Goal: Information Seeking & Learning: Learn about a topic

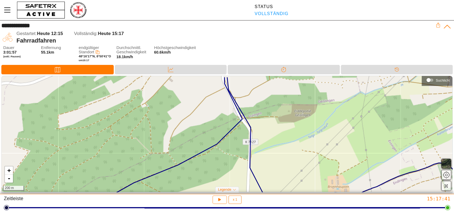
drag, startPoint x: 241, startPoint y: 128, endPoint x: 244, endPoint y: 141, distance: 13.1
click at [244, 141] on div "+ - 200 m" at bounding box center [227, 134] width 450 height 117
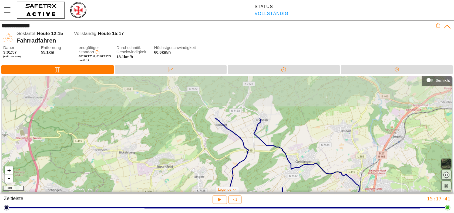
drag, startPoint x: 237, startPoint y: 115, endPoint x: 283, endPoint y: 171, distance: 71.9
click at [283, 171] on div "+ - 1 km" at bounding box center [227, 134] width 450 height 117
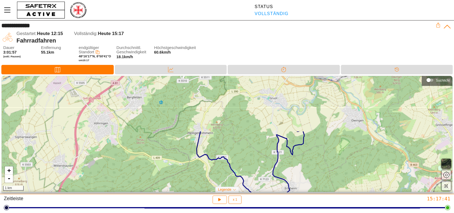
drag, startPoint x: 244, startPoint y: 120, endPoint x: 272, endPoint y: 187, distance: 72.7
click at [272, 187] on div "+ - 1 km" at bounding box center [227, 134] width 450 height 117
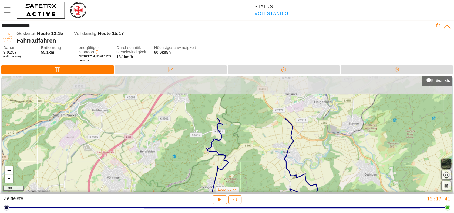
drag, startPoint x: 240, startPoint y: 128, endPoint x: 253, endPoint y: 182, distance: 55.8
click at [253, 182] on div "+ - 1 km" at bounding box center [227, 134] width 450 height 117
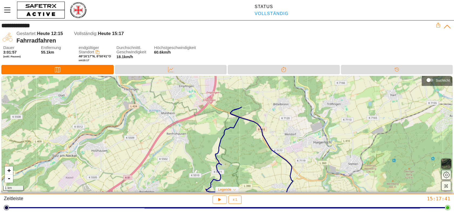
drag, startPoint x: 254, startPoint y: 112, endPoint x: 253, endPoint y: 152, distance: 40.5
click at [253, 152] on div "+ - 1 km" at bounding box center [227, 134] width 450 height 117
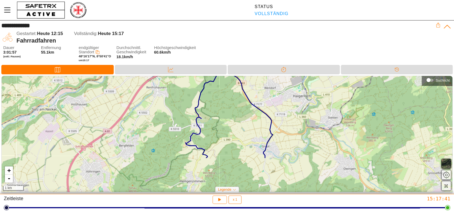
drag, startPoint x: 263, startPoint y: 165, endPoint x: 240, endPoint y: 114, distance: 55.4
click at [240, 114] on div "+ - 1 km" at bounding box center [227, 134] width 450 height 117
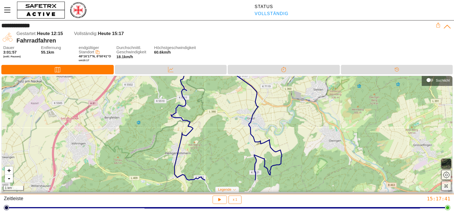
drag, startPoint x: 273, startPoint y: 164, endPoint x: 249, endPoint y: 120, distance: 50.3
click at [249, 120] on div "+ - 1 km" at bounding box center [227, 134] width 450 height 117
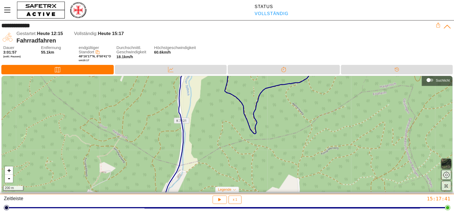
drag, startPoint x: 282, startPoint y: 124, endPoint x: 283, endPoint y: 113, distance: 10.6
click at [283, 113] on div "+ - 200 m" at bounding box center [227, 134] width 450 height 117
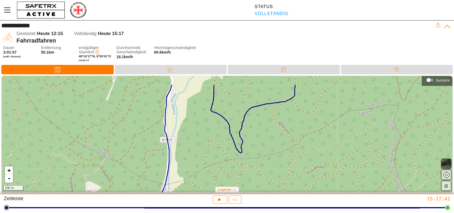
drag, startPoint x: 292, startPoint y: 148, endPoint x: 277, endPoint y: 170, distance: 26.6
click at [277, 170] on div "+ - 200 m" at bounding box center [227, 134] width 450 height 117
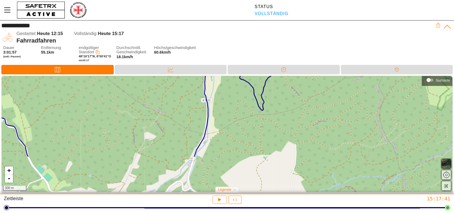
drag, startPoint x: 276, startPoint y: 171, endPoint x: 295, endPoint y: 108, distance: 65.6
click at [295, 107] on div "+ - 300 m" at bounding box center [227, 134] width 450 height 117
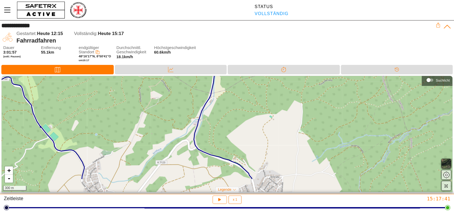
drag, startPoint x: 271, startPoint y: 154, endPoint x: 266, endPoint y: 111, distance: 43.4
click at [266, 111] on div "+ - 300 m" at bounding box center [227, 134] width 450 height 117
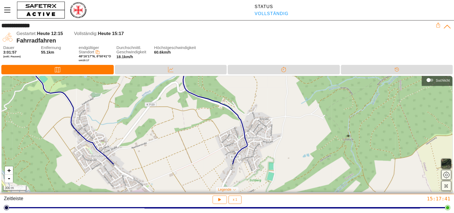
drag, startPoint x: 276, startPoint y: 145, endPoint x: 268, endPoint y: 100, distance: 46.0
click at [268, 100] on div "+ - 300 m" at bounding box center [227, 134] width 450 height 117
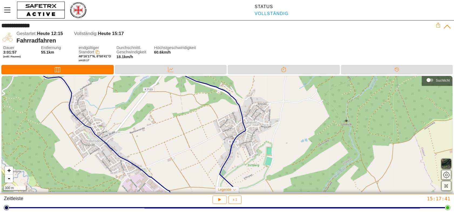
drag, startPoint x: 278, startPoint y: 131, endPoint x: 273, endPoint y: 95, distance: 35.6
click at [273, 95] on div "+ - 300 m" at bounding box center [227, 134] width 450 height 117
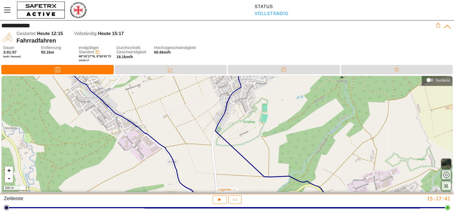
drag, startPoint x: 278, startPoint y: 129, endPoint x: 267, endPoint y: 87, distance: 43.1
click at [268, 87] on div "+ - 300 m" at bounding box center [227, 134] width 450 height 117
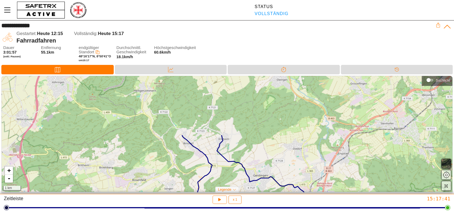
drag, startPoint x: 348, startPoint y: 108, endPoint x: 297, endPoint y: 179, distance: 87.5
click at [297, 179] on div "+ - 1 km" at bounding box center [227, 134] width 450 height 117
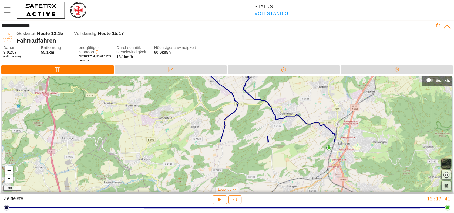
drag, startPoint x: 277, startPoint y: 162, endPoint x: 303, endPoint y: 100, distance: 67.4
click at [303, 100] on div "+ - 1 km" at bounding box center [227, 134] width 450 height 117
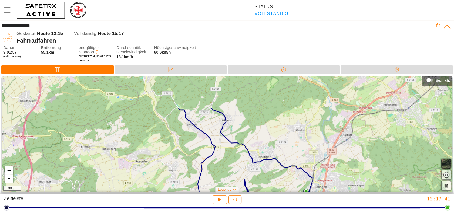
drag, startPoint x: 282, startPoint y: 120, endPoint x: 259, endPoint y: 163, distance: 49.1
click at [259, 163] on div "+ - 1 km" at bounding box center [227, 134] width 450 height 117
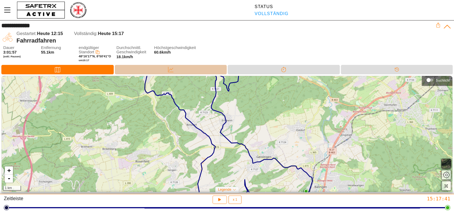
click at [168, 72] on icon at bounding box center [170, 69] width 5 height 5
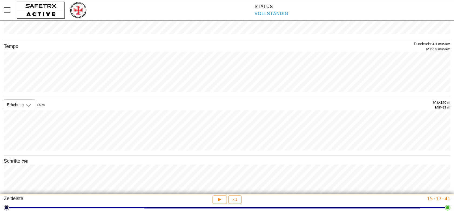
scroll to position [112, 0]
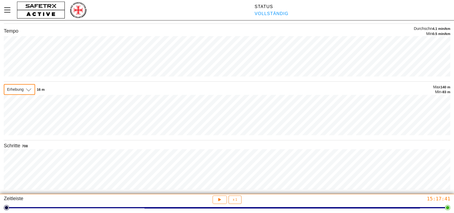
click at [30, 86] on icon at bounding box center [28, 89] width 6 height 6
click at [18, 109] on span "Höhe" at bounding box center [14, 109] width 12 height 5
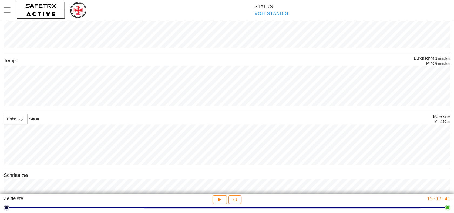
scroll to position [106, 0]
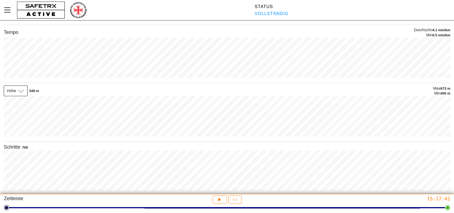
click at [22, 90] on icon at bounding box center [21, 91] width 6 height 6
click at [17, 114] on span "Höhe" at bounding box center [14, 115] width 12 height 5
click at [23, 89] on icon at bounding box center [21, 91] width 6 height 6
click at [18, 103] on span "Erhebung" at bounding box center [18, 102] width 21 height 5
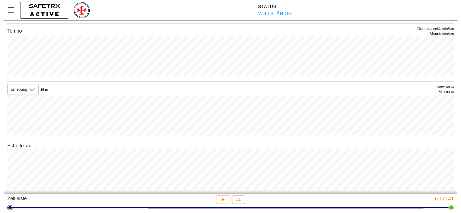
scroll to position [0, 0]
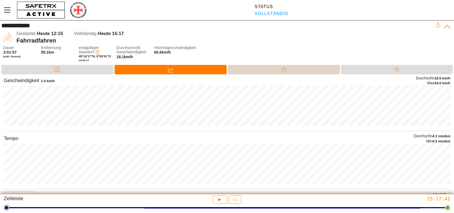
click at [297, 67] on div "Trennung" at bounding box center [283, 69] width 112 height 9
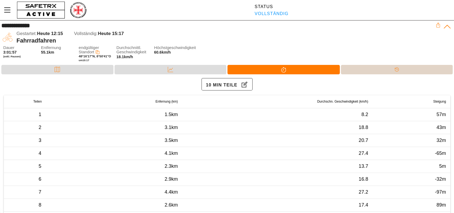
click at [386, 68] on div "Timeline" at bounding box center [397, 69] width 112 height 9
